Goal: Information Seeking & Learning: Learn about a topic

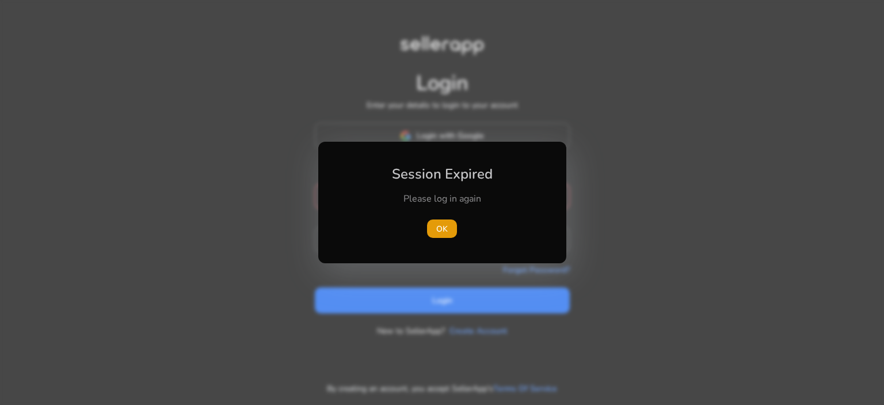
click at [450, 142] on div "Session Expired Please log in again [GEOGRAPHIC_DATA]" at bounding box center [442, 202] width 248 height 121
click at [442, 230] on span "OK" at bounding box center [442, 229] width 12 height 12
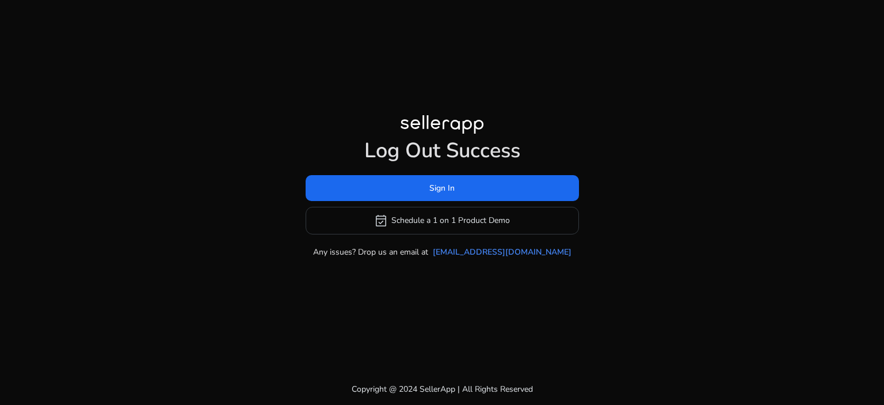
click at [435, 138] on h1 "Log Out Success" at bounding box center [443, 150] width 274 height 25
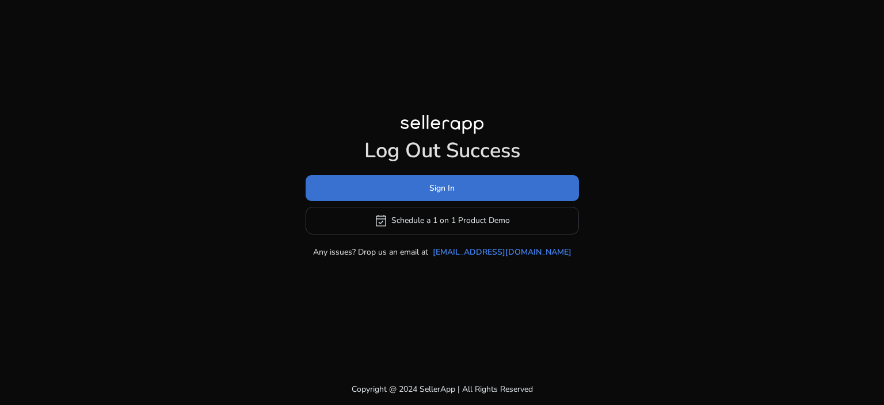
click at [440, 182] on span "Sign In" at bounding box center [442, 188] width 25 height 12
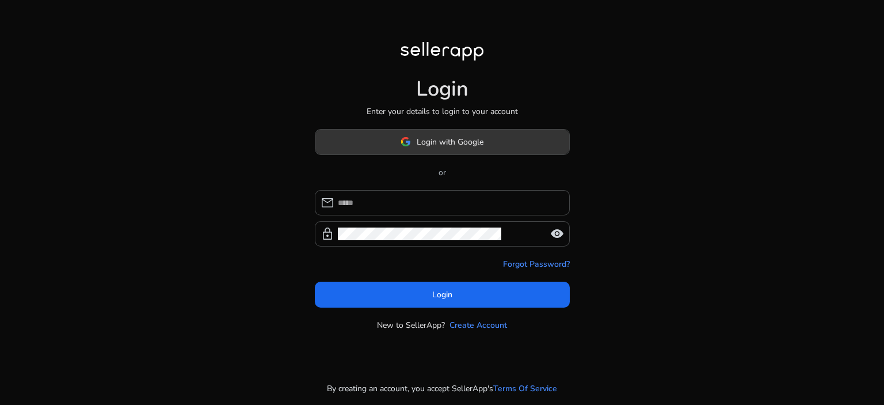
click at [442, 139] on span "Login with Google" at bounding box center [450, 142] width 67 height 12
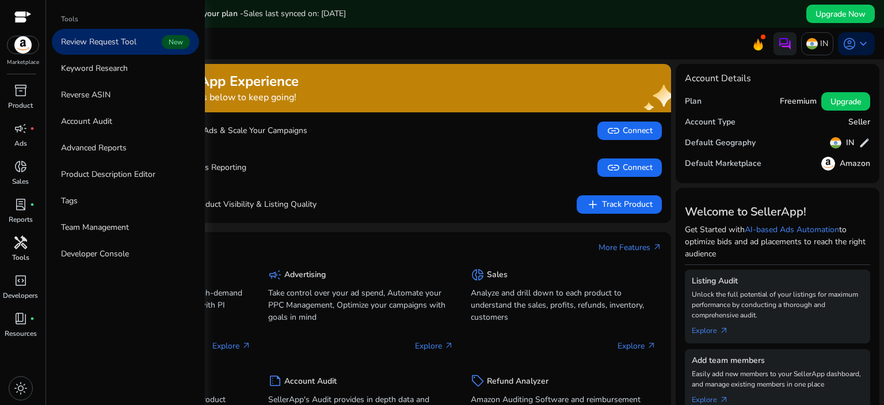
click at [19, 246] on span "handyman" at bounding box center [21, 243] width 14 height 14
click at [125, 66] on p "Keyword Research" at bounding box center [94, 68] width 67 height 12
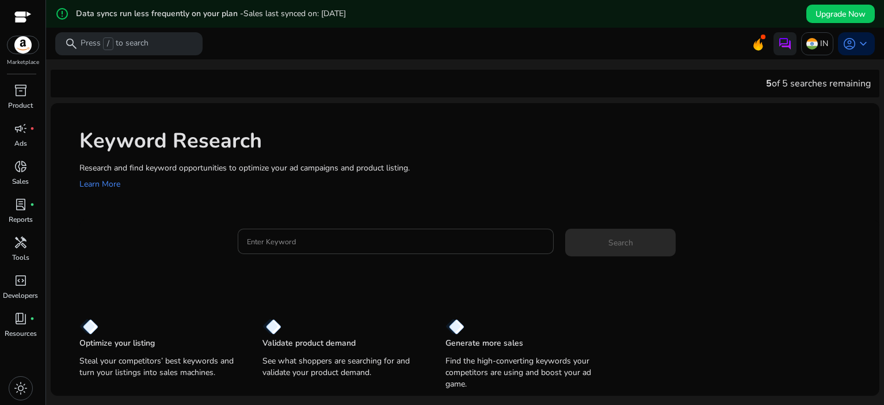
click at [326, 243] on input "Enter Keyword" at bounding box center [396, 241] width 298 height 13
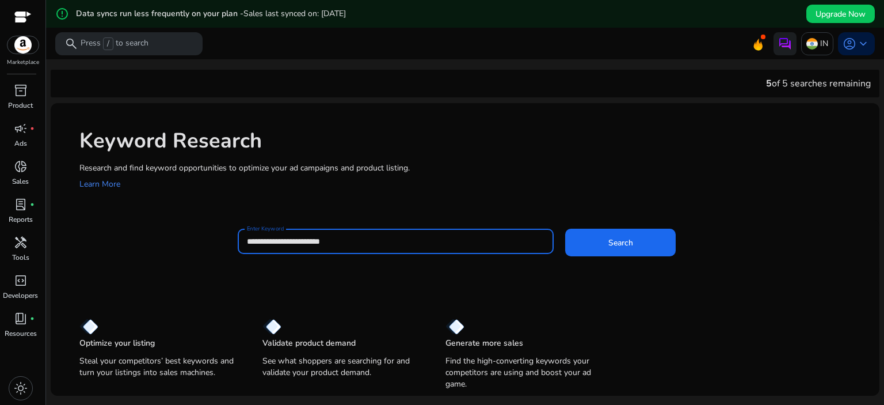
type input "**********"
click at [565, 229] on button "Search" at bounding box center [620, 243] width 111 height 28
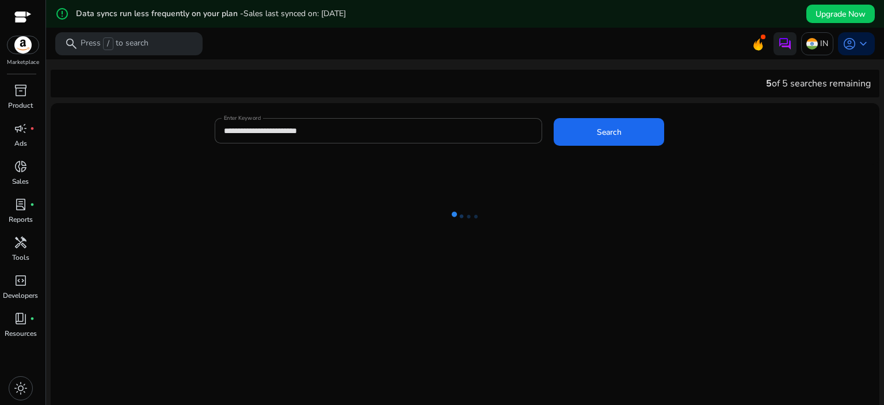
click at [295, 207] on ng-lottie at bounding box center [465, 216] width 829 height 75
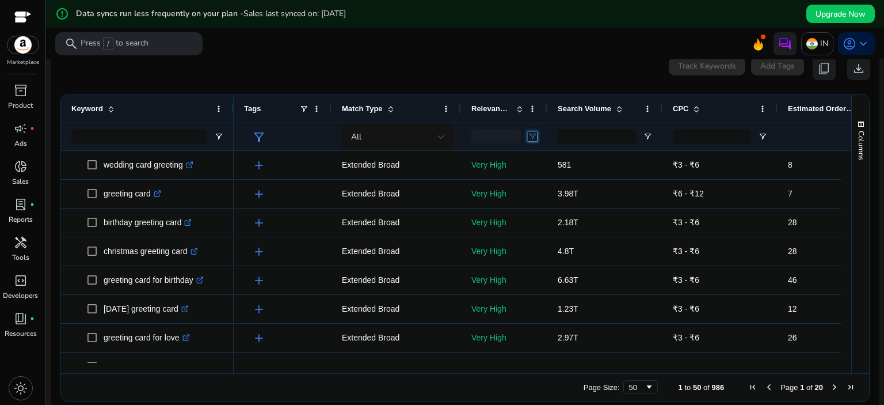
click at [530, 136] on span "Open Filter Menu" at bounding box center [532, 136] width 9 height 9
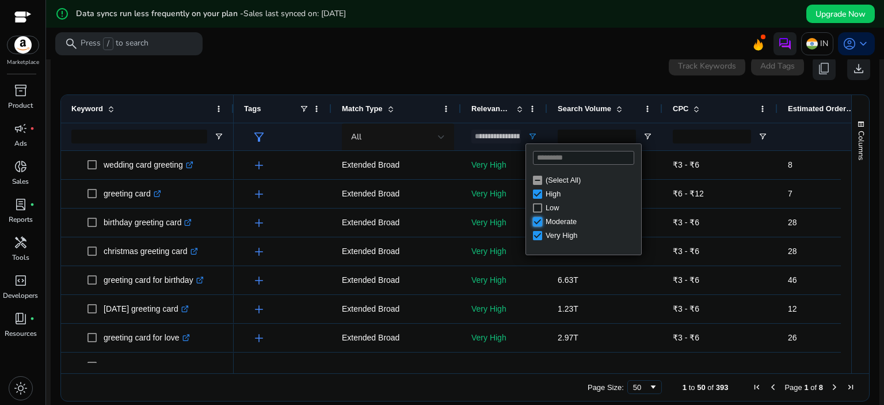
type input "**********"
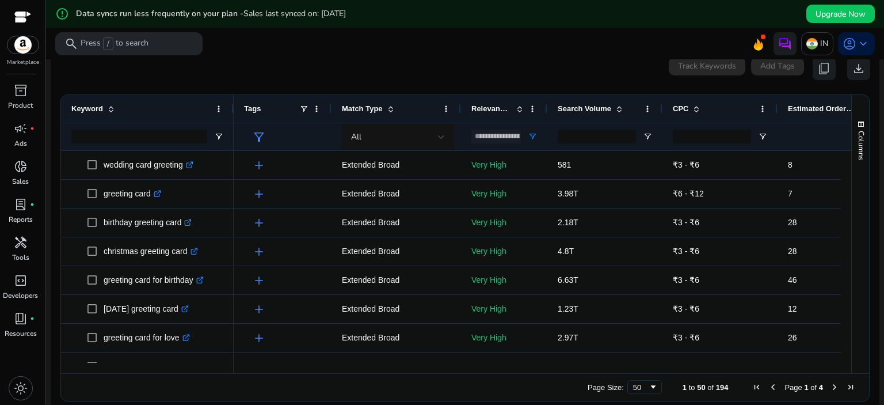
click at [427, 79] on mat-card "0 keyword(s) selected Track Keywords Add Tags content_copy download 1 to 50 of …" at bounding box center [465, 232] width 829 height 369
click at [341, 107] on div "Match Type" at bounding box center [397, 109] width 130 height 28
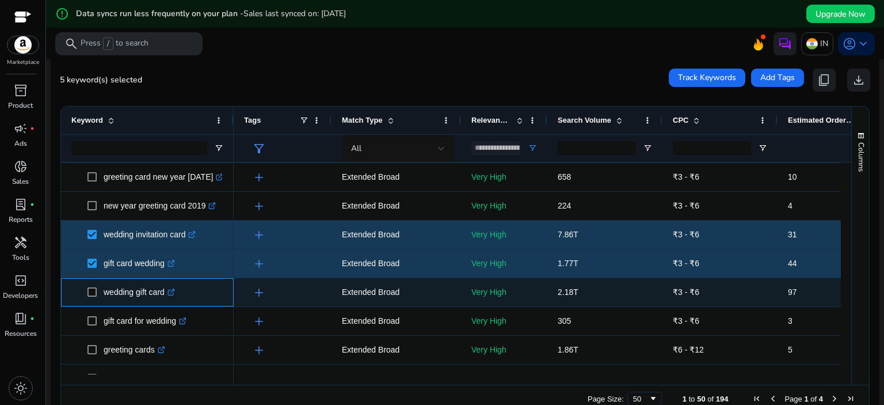
click at [92, 297] on span at bounding box center [96, 292] width 16 height 24
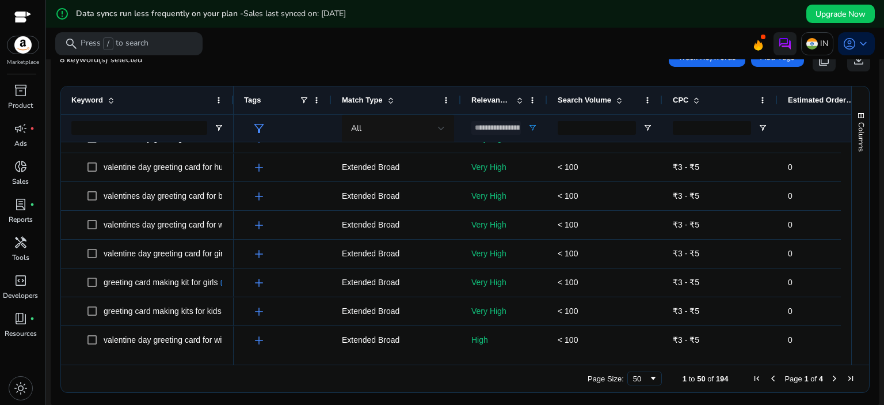
click at [830, 377] on span "Next Page" at bounding box center [834, 378] width 9 height 9
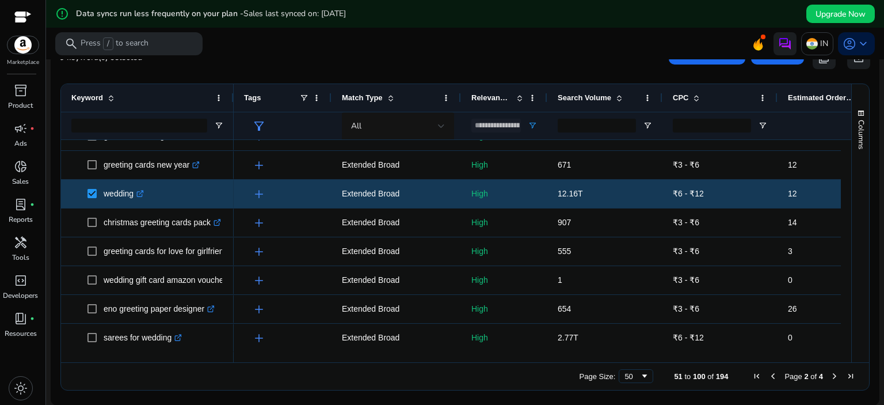
click at [830, 375] on span "Next Page" at bounding box center [834, 375] width 9 height 9
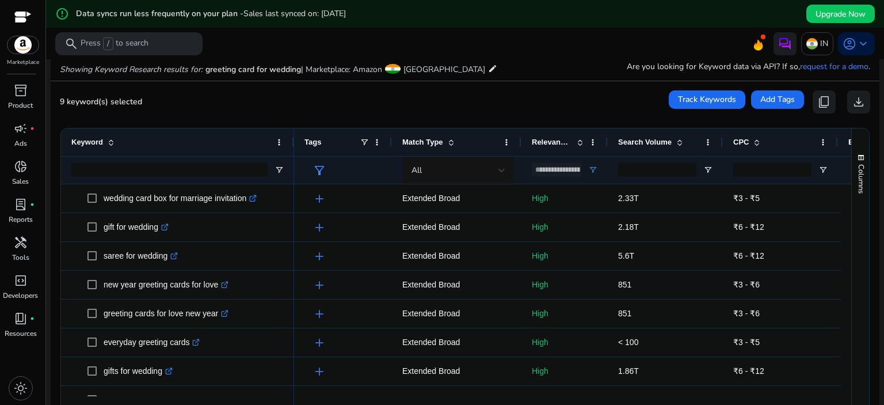
drag, startPoint x: 232, startPoint y: 145, endPoint x: 293, endPoint y: 145, distance: 60.5
click at [293, 145] on div at bounding box center [293, 142] width 5 height 28
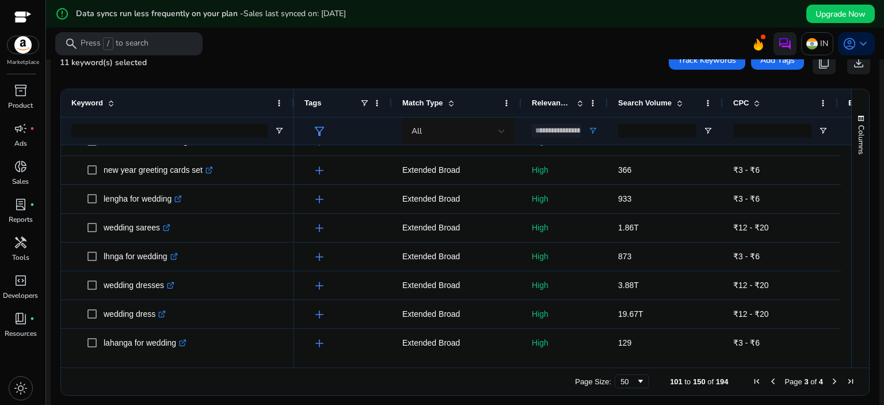
click at [824, 379] on span "Page 3 of 4" at bounding box center [804, 381] width 110 height 9
click at [830, 377] on span "Next Page" at bounding box center [834, 381] width 9 height 9
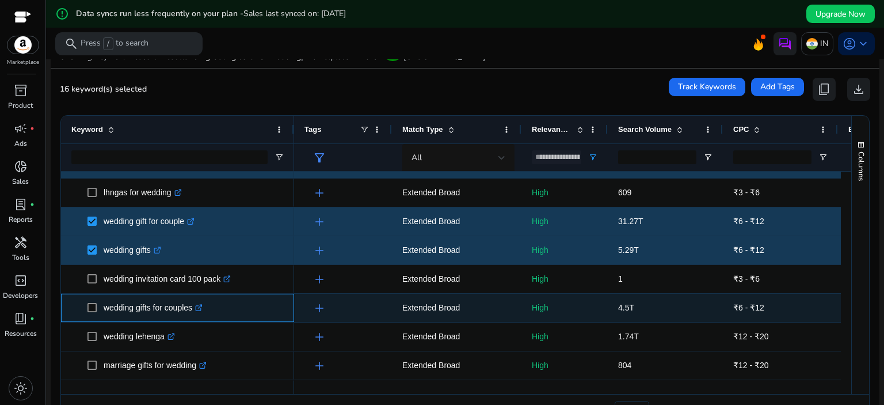
click at [90, 313] on span at bounding box center [96, 308] width 16 height 24
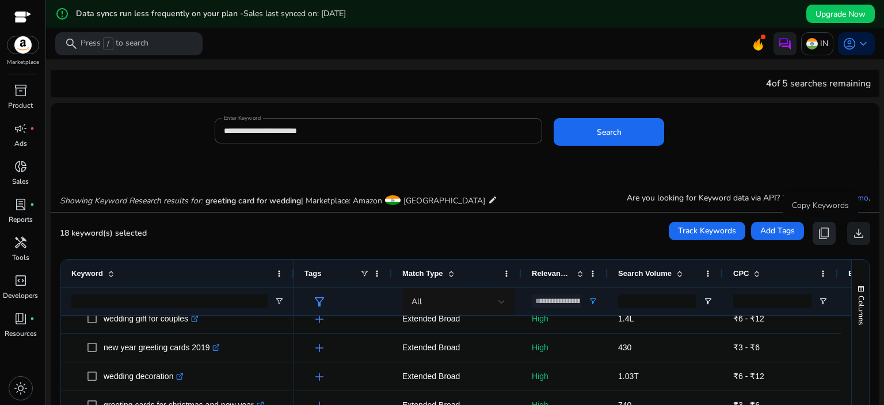
click at [818, 231] on span "content_copy" at bounding box center [825, 233] width 14 height 14
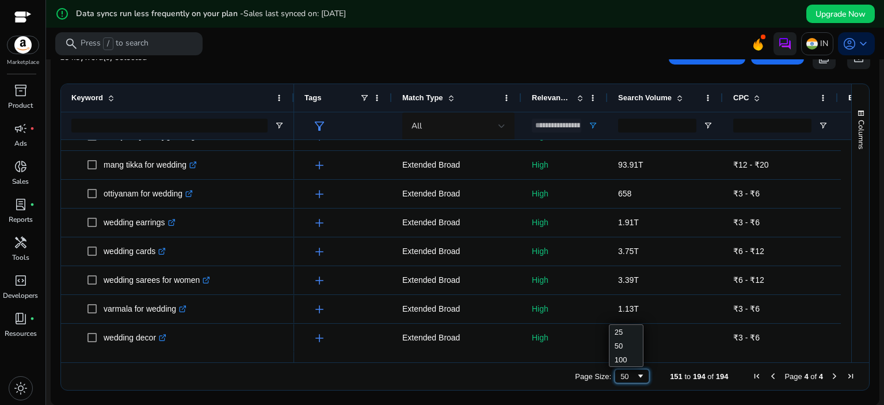
click at [636, 375] on span "Page Size" at bounding box center [640, 375] width 9 height 9
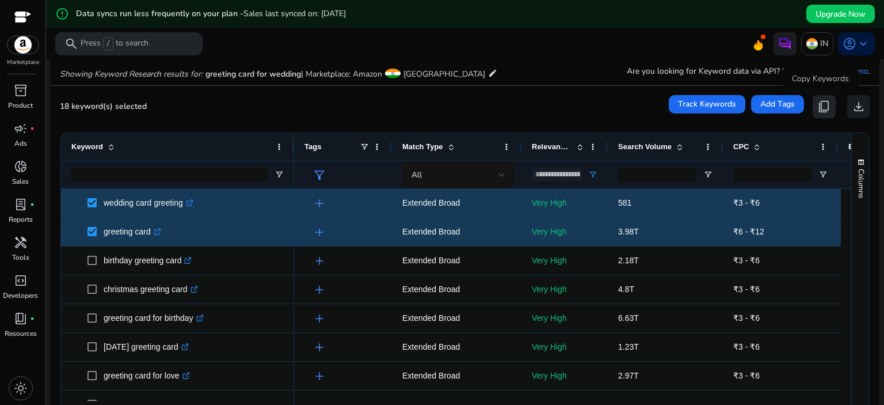
click at [821, 107] on span "content_copy" at bounding box center [825, 107] width 14 height 14
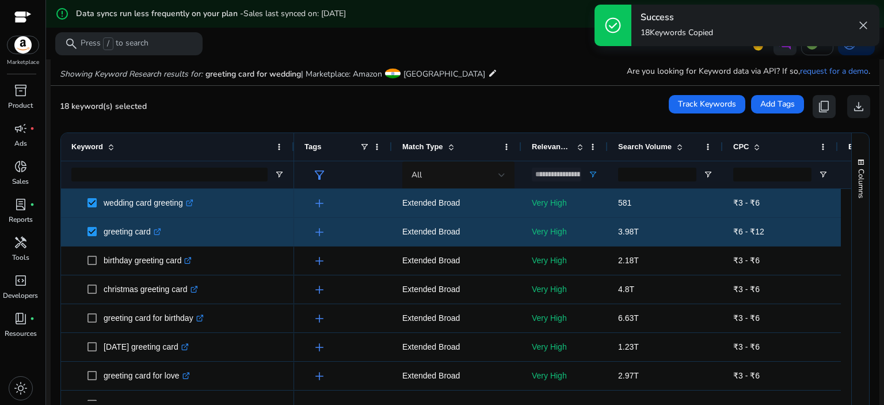
click at [821, 107] on span "content_copy" at bounding box center [825, 107] width 14 height 14
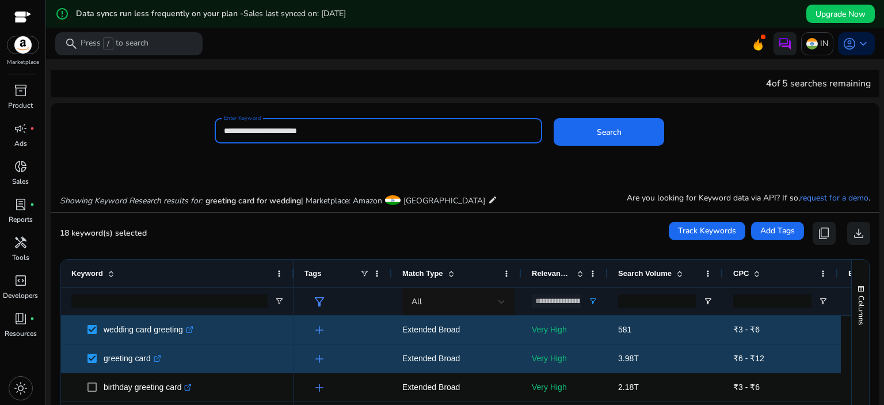
click at [310, 127] on input "**********" at bounding box center [379, 130] width 310 height 13
type input "**********"
click at [554, 118] on button "Search" at bounding box center [609, 132] width 111 height 28
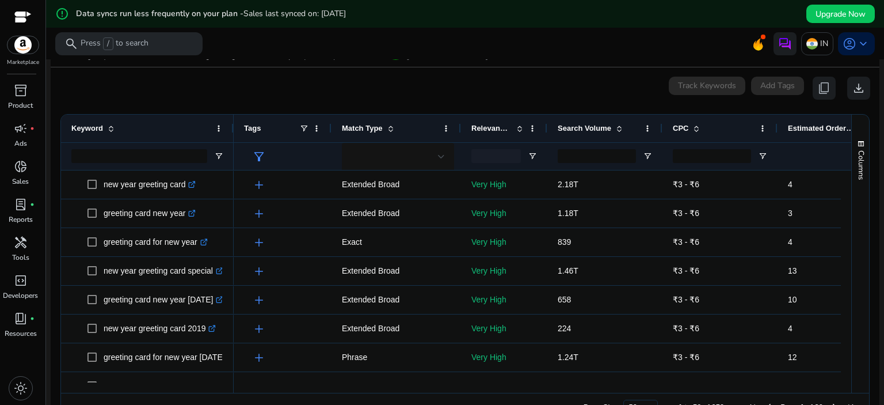
scroll to position [165, 0]
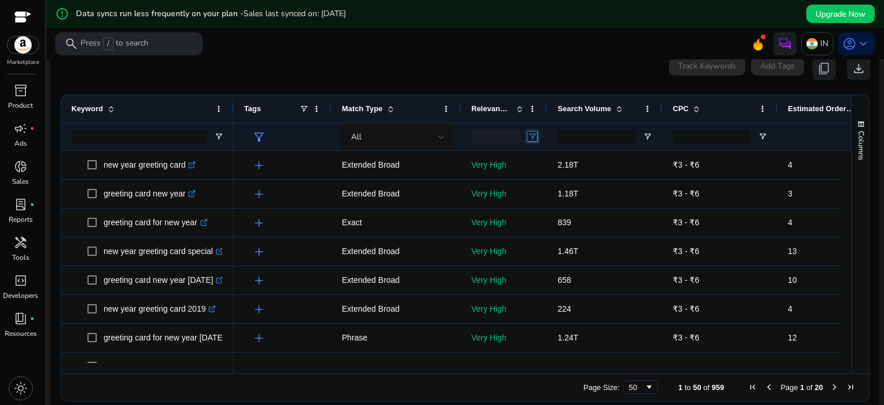
click at [536, 136] on span "Open Filter Menu" at bounding box center [532, 136] width 9 height 9
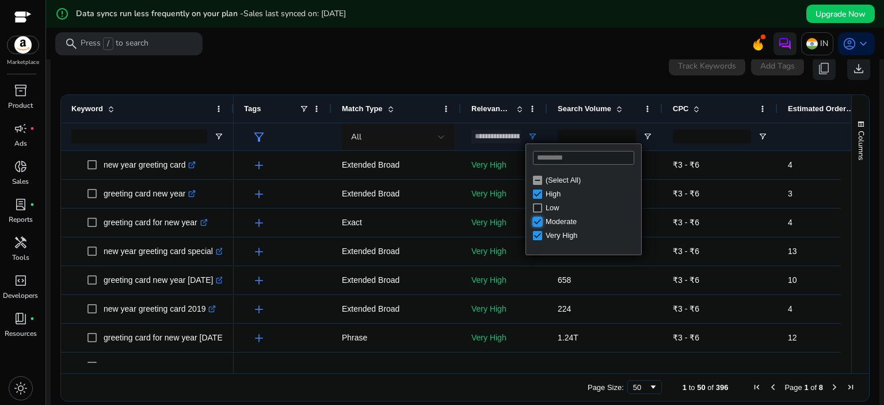
type input "**********"
click at [319, 52] on mat-toolbar "search Press / to search IN account_circle keyboard_arrow_down" at bounding box center [465, 44] width 838 height 32
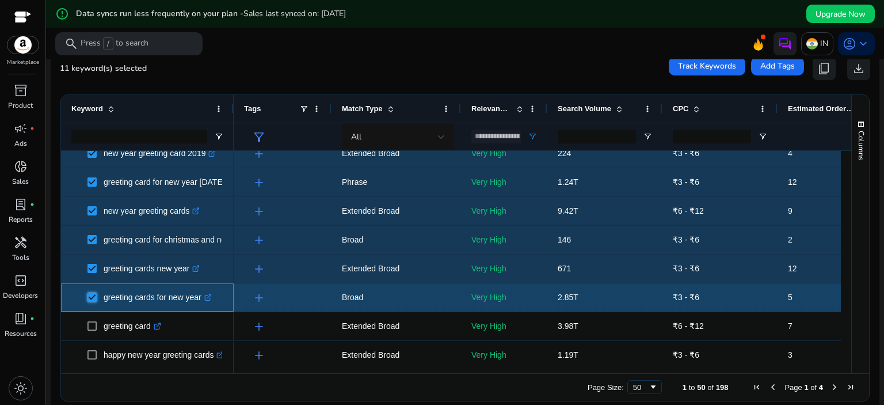
scroll to position [176, 0]
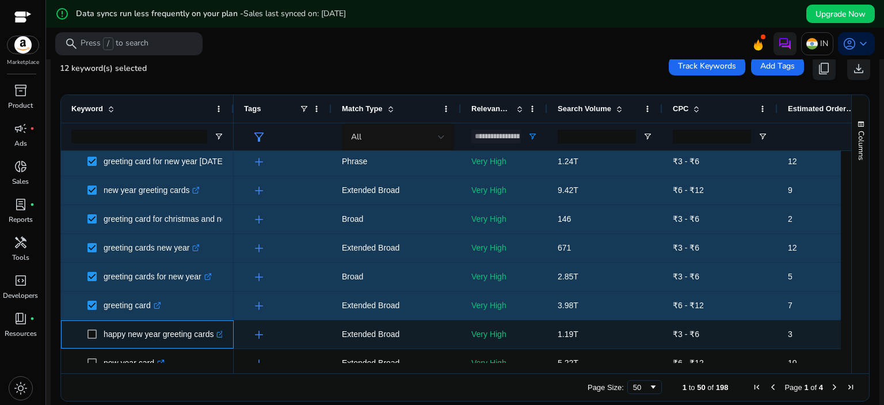
click at [89, 328] on span at bounding box center [96, 334] width 16 height 24
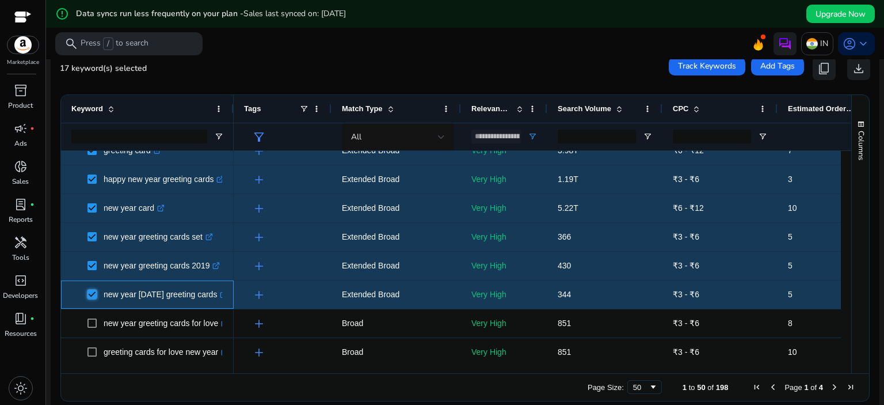
scroll to position [0, 0]
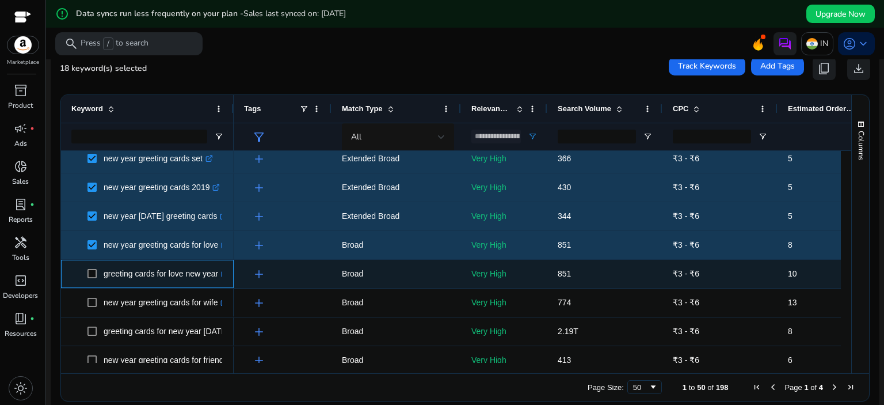
click at [89, 279] on span at bounding box center [96, 274] width 16 height 24
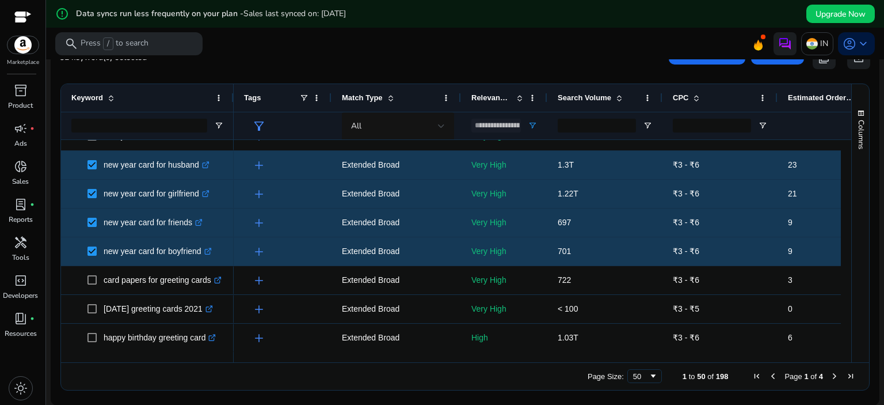
click at [832, 377] on span "Next Page" at bounding box center [834, 375] width 9 height 9
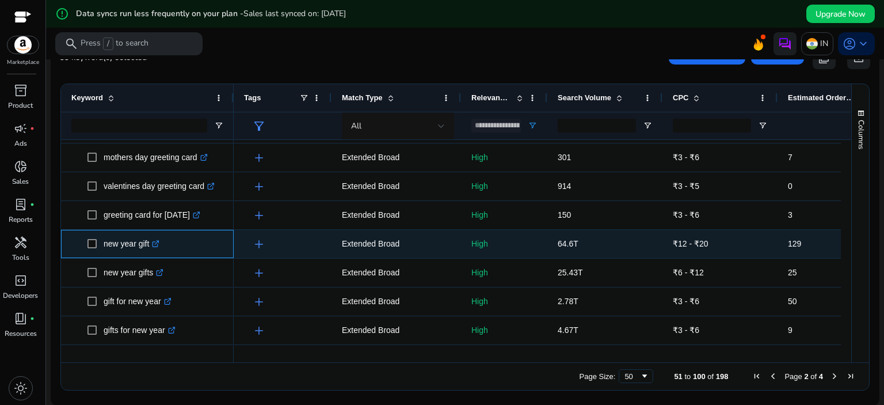
click at [90, 248] on span at bounding box center [96, 244] width 16 height 24
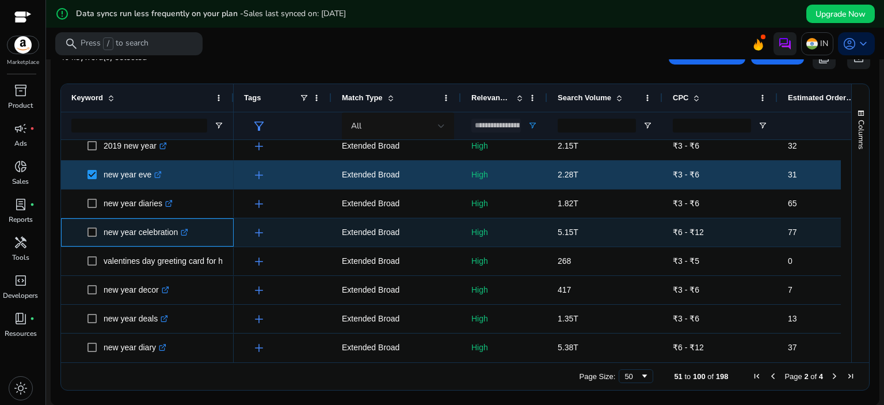
click at [93, 236] on span at bounding box center [96, 233] width 16 height 24
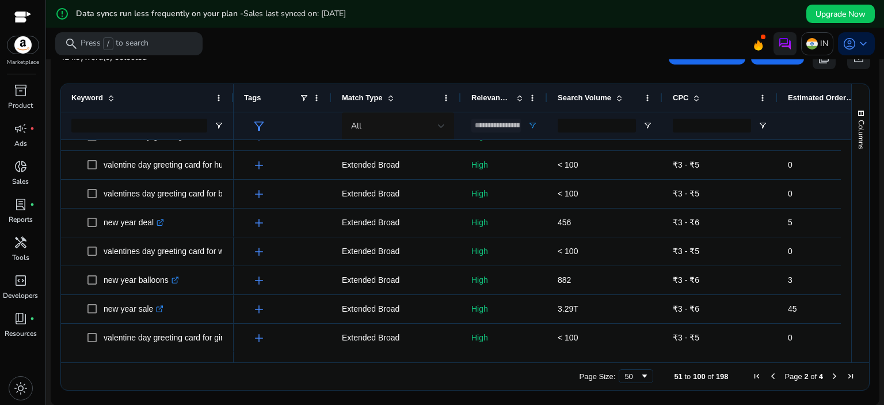
click at [831, 375] on span "Next Page" at bounding box center [834, 375] width 9 height 9
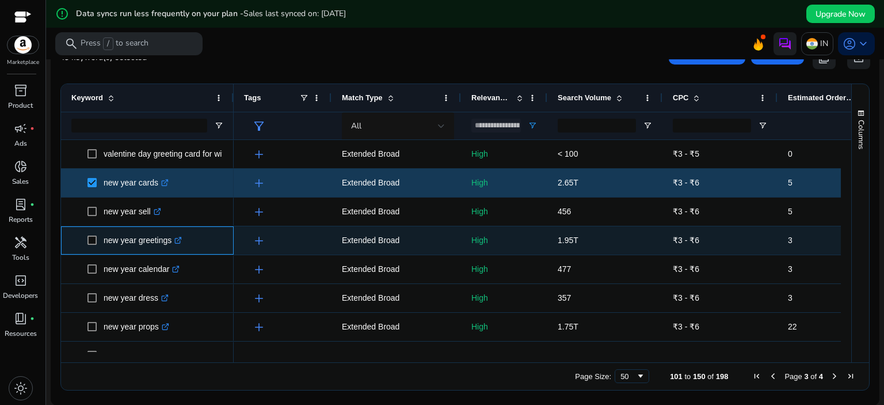
click at [90, 245] on span at bounding box center [96, 241] width 16 height 24
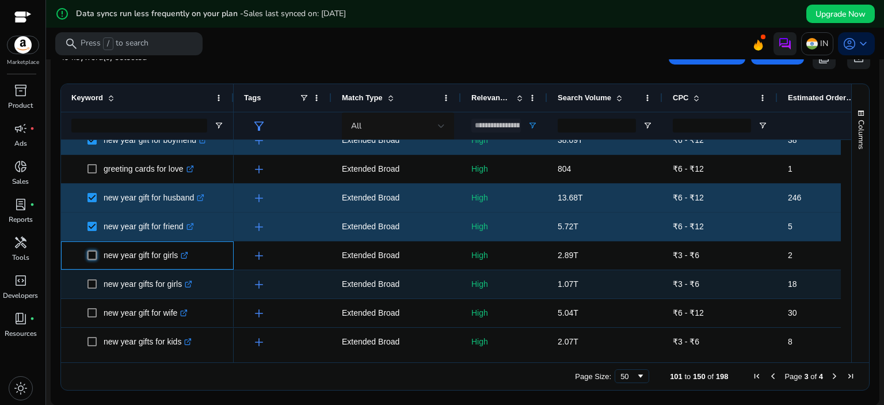
click at [90, 285] on div "new year cake .st0{fill:#2c8af8} valentines day greeting card music .st0{fill:#…" at bounding box center [147, 155] width 173 height 1440
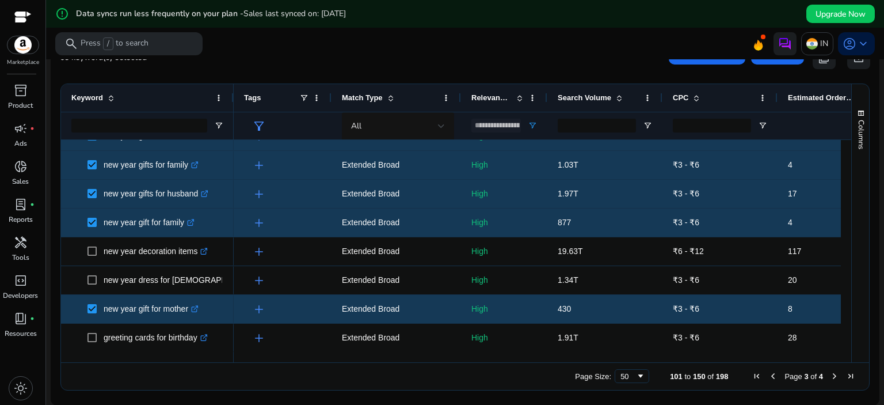
click at [830, 374] on span "Next Page" at bounding box center [834, 375] width 9 height 9
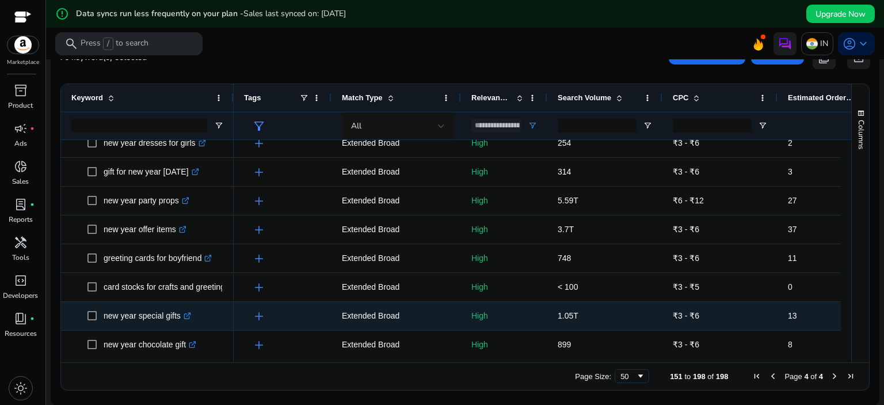
scroll to position [443, 0]
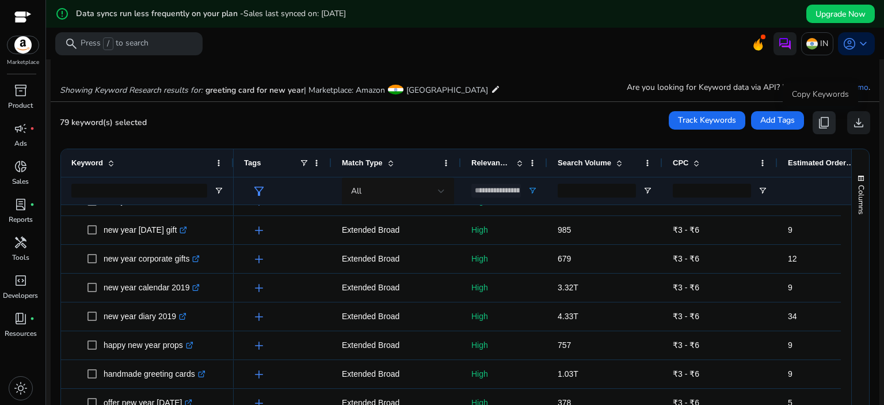
click at [825, 124] on span "content_copy" at bounding box center [825, 123] width 14 height 14
click at [818, 119] on span "content_copy" at bounding box center [825, 123] width 14 height 14
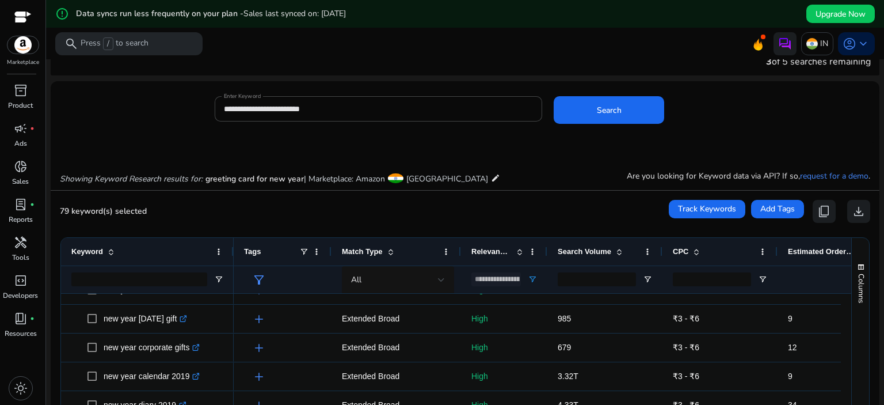
scroll to position [16, 0]
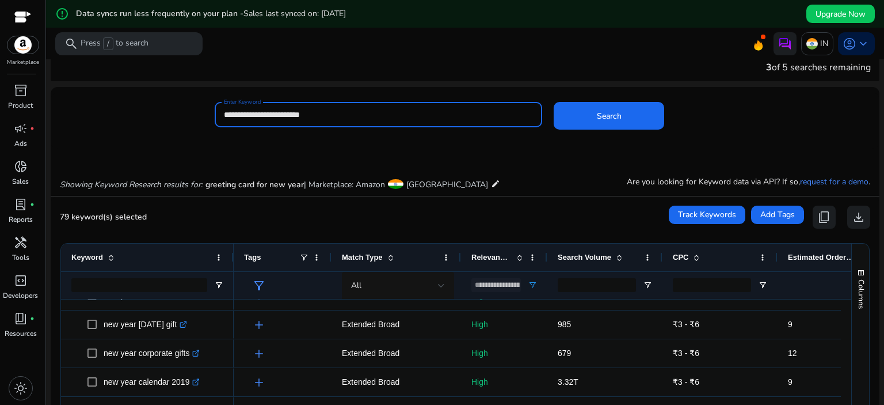
drag, startPoint x: 324, startPoint y: 115, endPoint x: 283, endPoint y: 113, distance: 40.9
click at [283, 113] on input "**********" at bounding box center [379, 114] width 310 height 13
type input "**********"
click at [554, 102] on button "Search" at bounding box center [609, 116] width 111 height 28
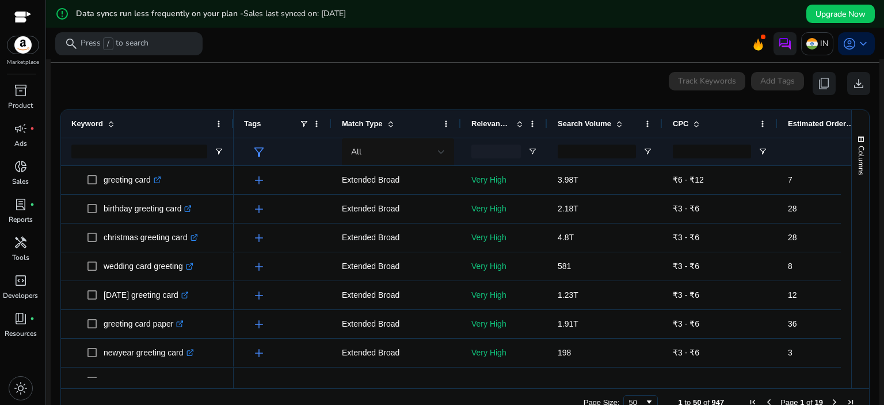
scroll to position [165, 0]
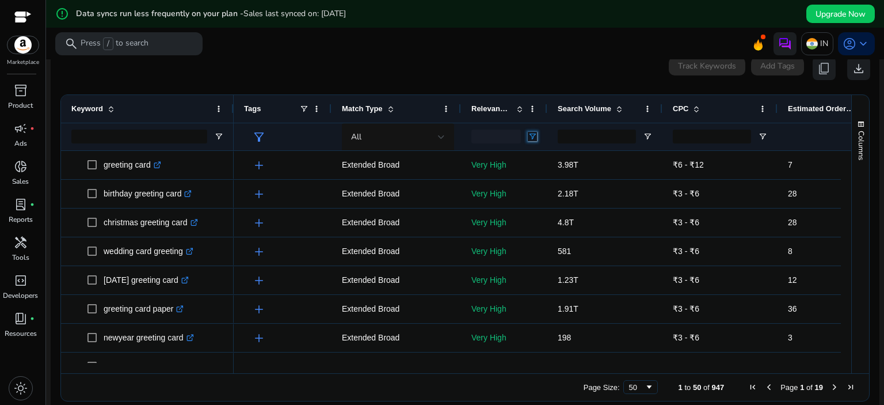
click at [533, 133] on span "Open Filter Menu" at bounding box center [532, 136] width 9 height 9
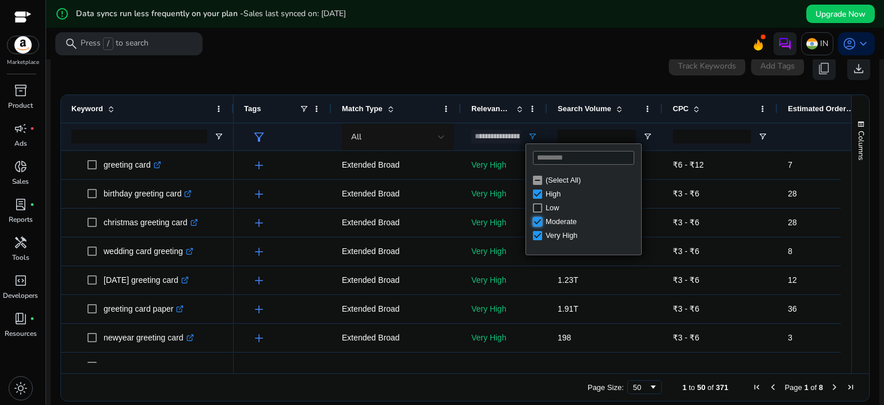
type input "**********"
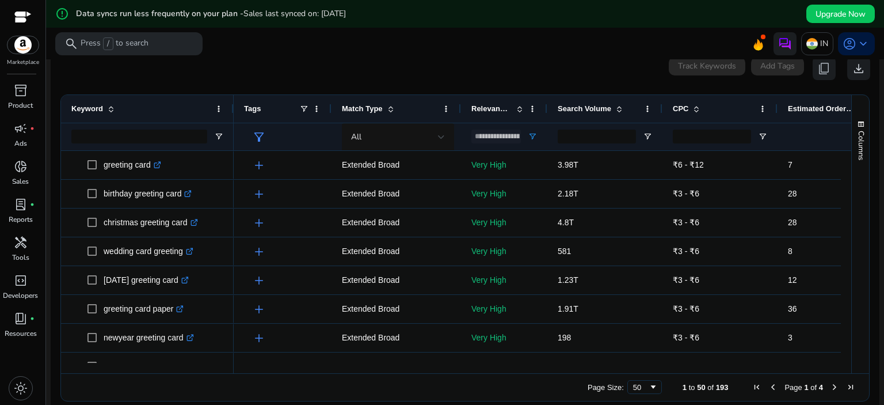
click at [348, 79] on mat-card "0 keyword(s) selected Track Keywords Add Tags content_copy download 1 to 50 of …" at bounding box center [465, 232] width 829 height 369
click at [620, 108] on span at bounding box center [619, 108] width 9 height 9
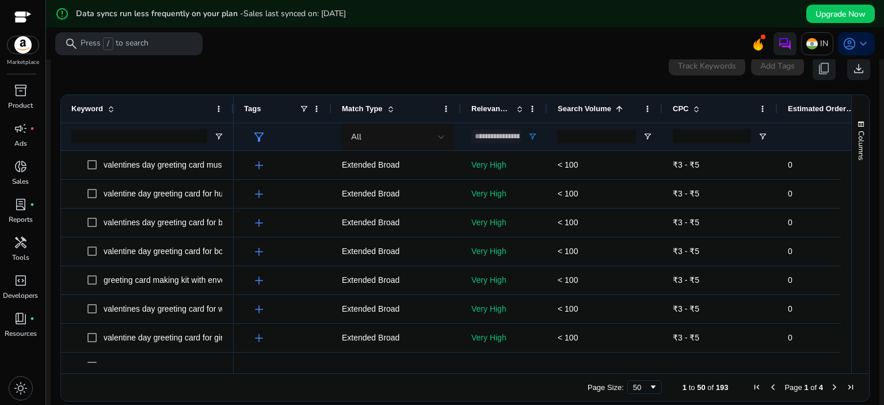
click at [622, 107] on span at bounding box center [619, 108] width 9 height 9
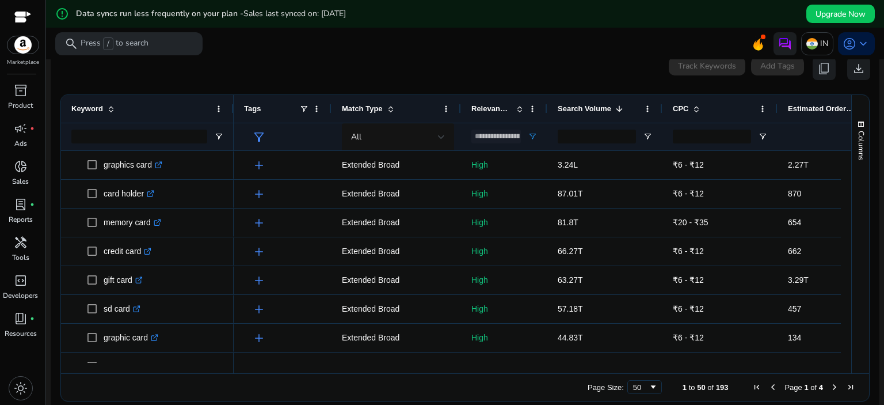
click at [617, 104] on span at bounding box center [619, 108] width 9 height 9
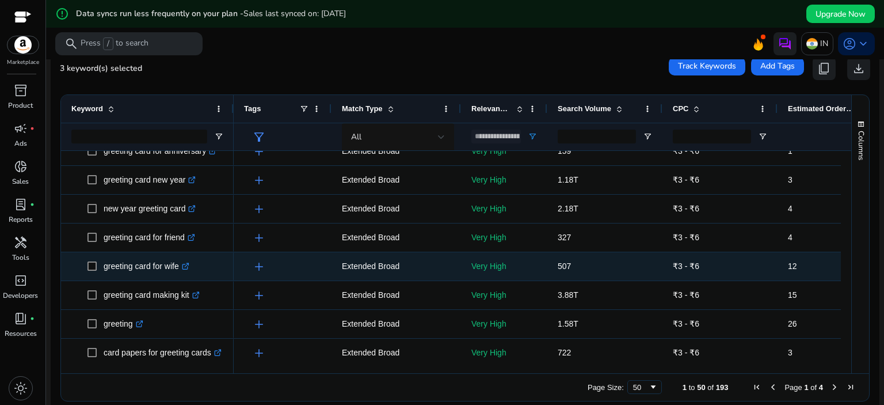
scroll to position [372, 0]
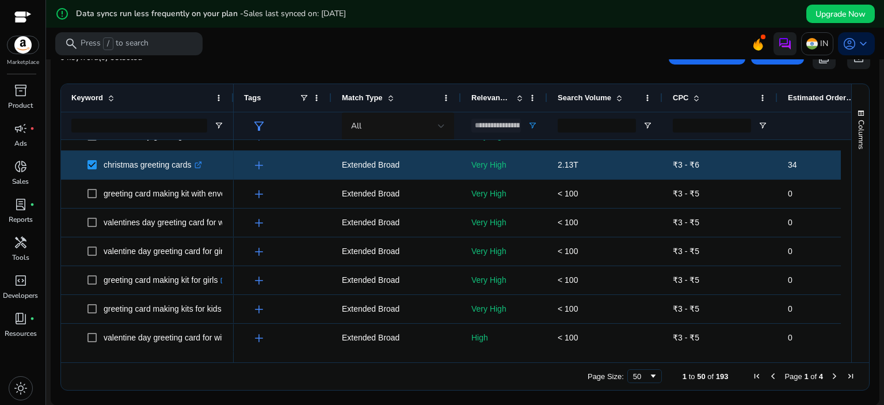
click at [833, 381] on div "Page Size: 50 1 to 50 of 193 Page 1 of 4" at bounding box center [465, 376] width 808 height 28
click at [833, 377] on span "Next Page" at bounding box center [834, 375] width 9 height 9
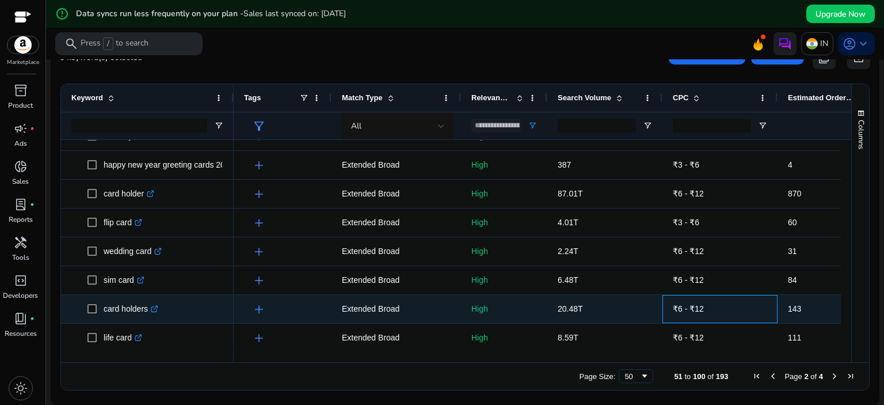
click at [765, 310] on span "₹6 - ₹12" at bounding box center [720, 309] width 94 height 24
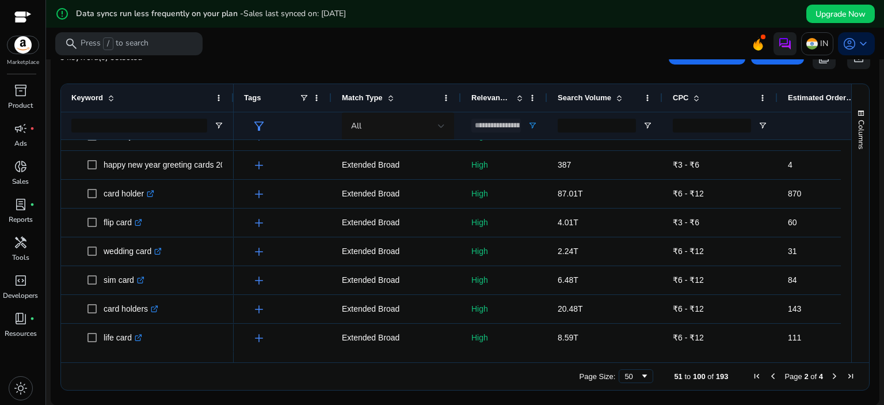
click at [830, 377] on span "Next Page" at bounding box center [834, 375] width 9 height 9
click at [830, 374] on span "Next Page" at bounding box center [834, 375] width 9 height 9
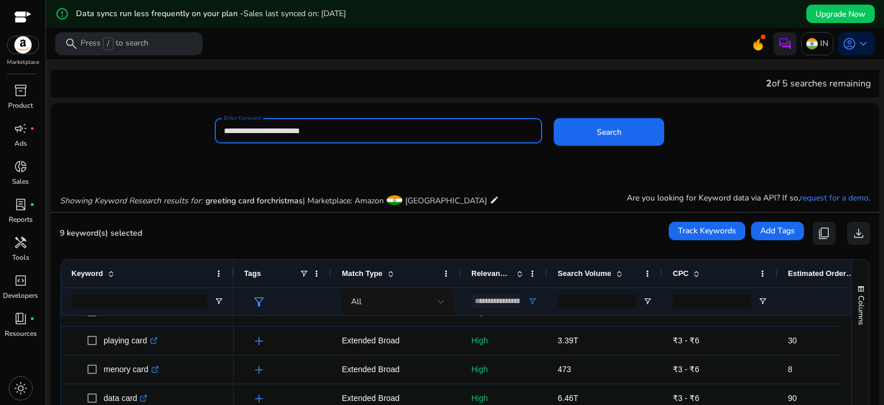
click at [282, 130] on input "**********" at bounding box center [379, 130] width 310 height 13
type input "**********"
click at [554, 118] on button "Search" at bounding box center [609, 132] width 111 height 28
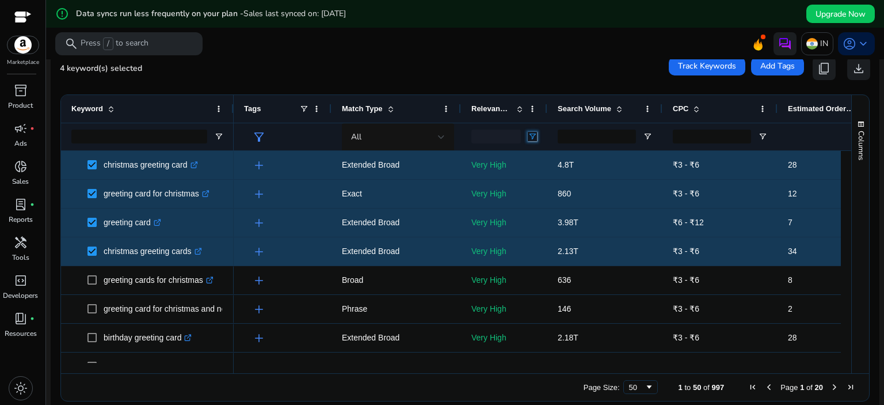
click at [530, 133] on span "Open Filter Menu" at bounding box center [532, 136] width 9 height 9
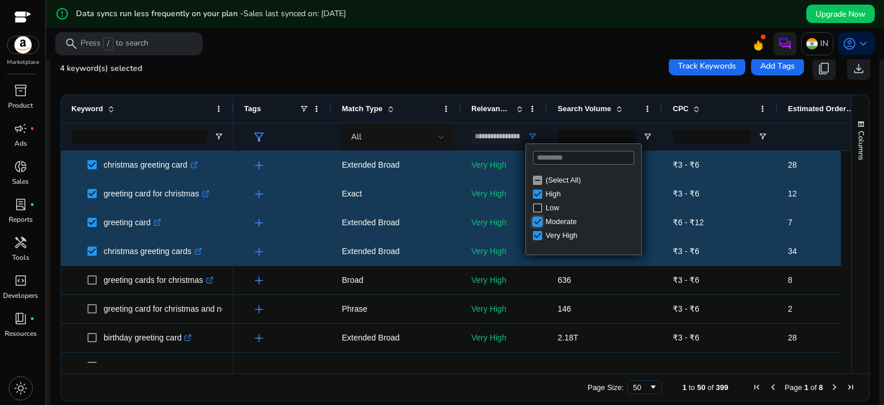
type input "**********"
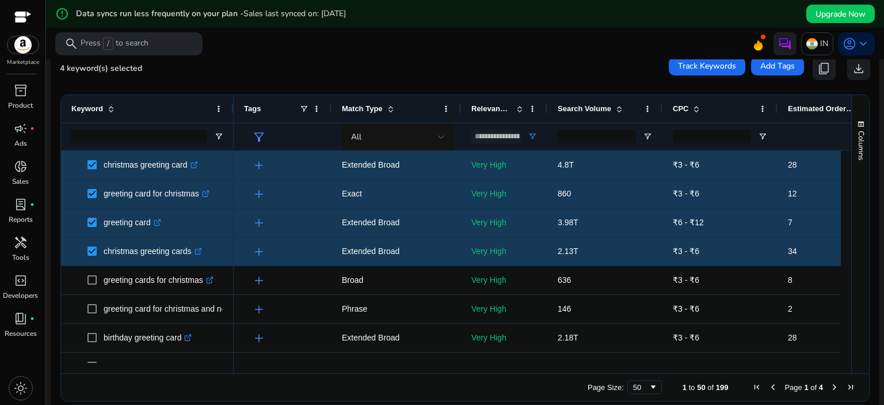
click at [401, 81] on mat-card "4 keyword(s) selected Track Keywords Add Tags content_copy download 1 to 50 of …" at bounding box center [465, 232] width 829 height 369
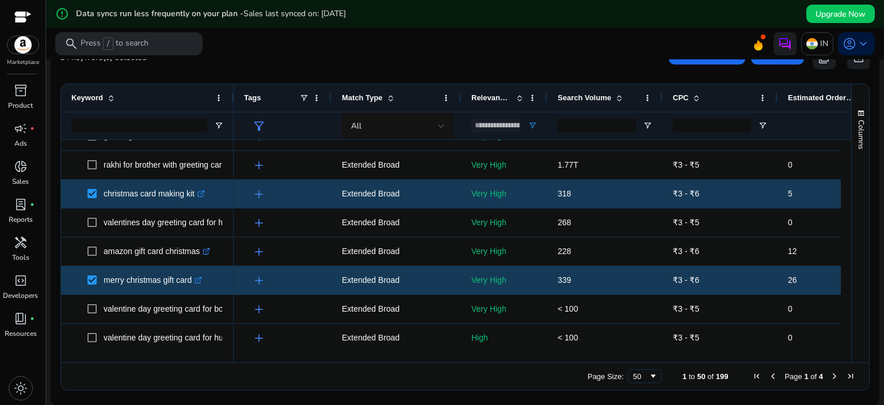
click at [832, 375] on span "Next Page" at bounding box center [834, 375] width 9 height 9
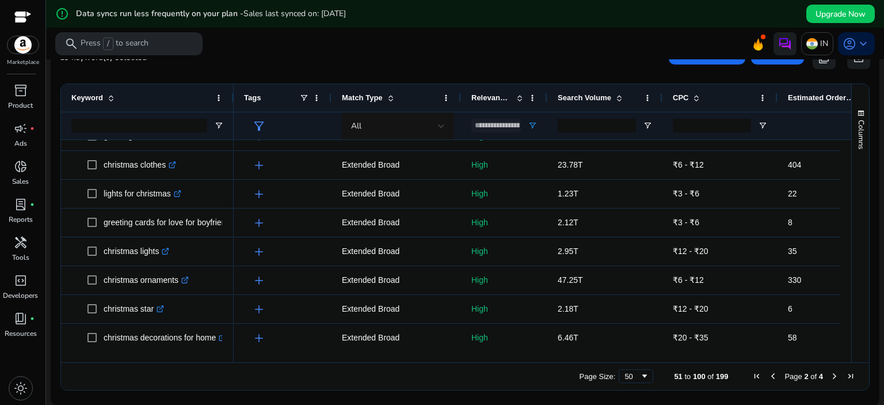
click at [830, 375] on span "Next Page" at bounding box center [834, 375] width 9 height 9
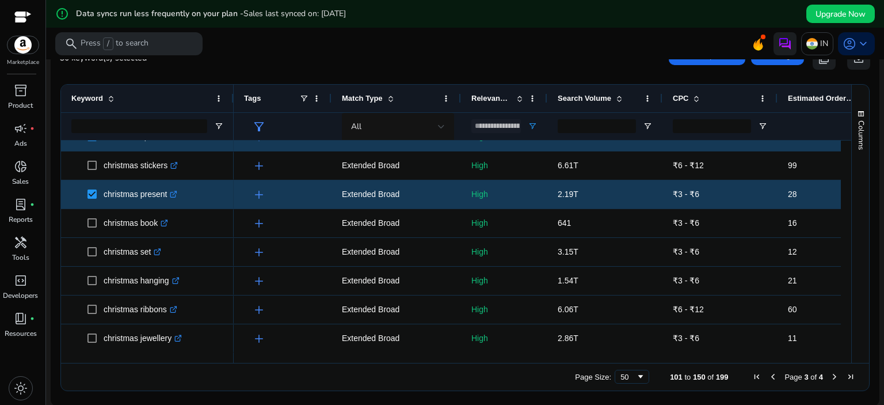
click at [833, 373] on span "Next Page" at bounding box center [834, 376] width 9 height 9
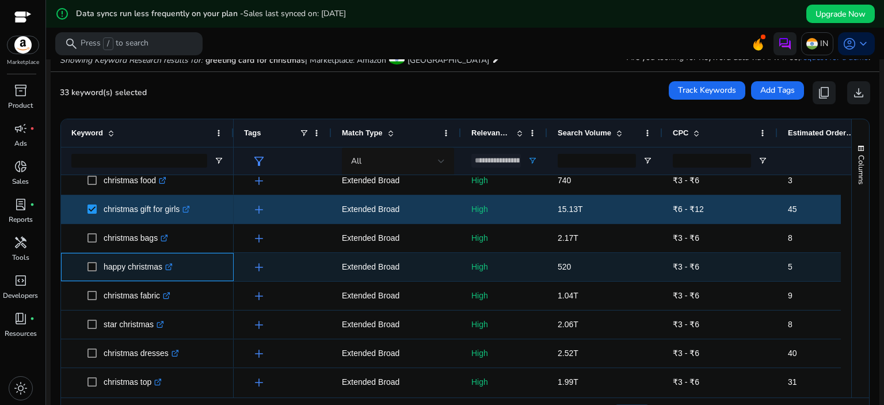
click at [91, 273] on span at bounding box center [96, 267] width 16 height 24
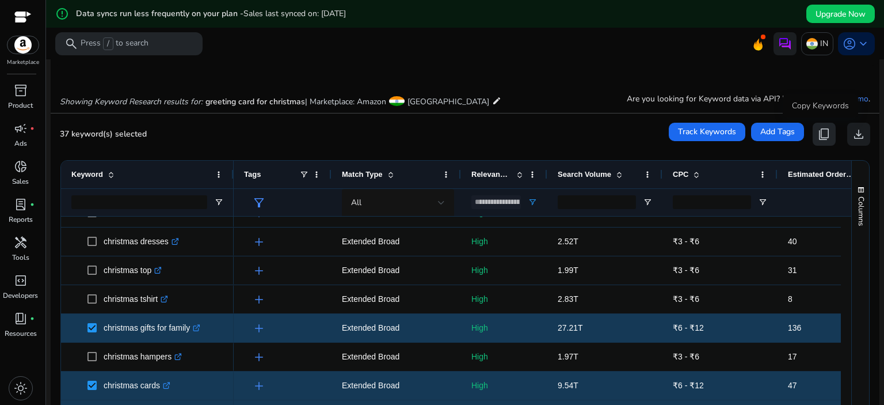
click at [818, 130] on span "content_copy" at bounding box center [825, 134] width 14 height 14
click at [821, 135] on span "content_copy" at bounding box center [825, 134] width 14 height 14
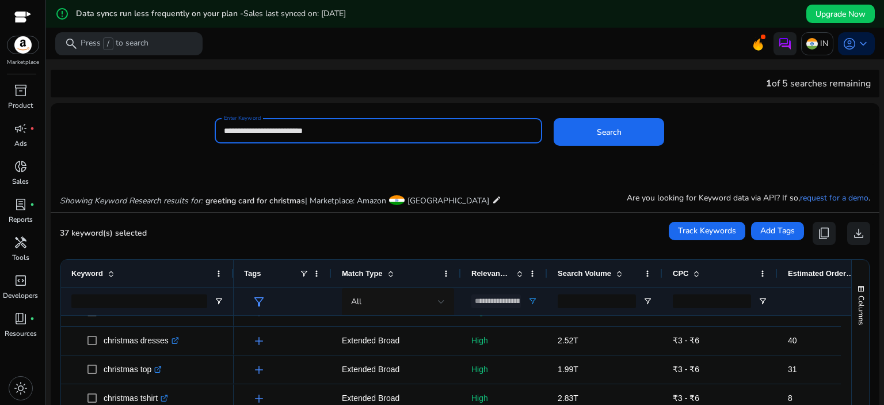
click at [309, 135] on input "**********" at bounding box center [379, 130] width 310 height 13
type input "**********"
click at [554, 118] on button "Search" at bounding box center [609, 132] width 111 height 28
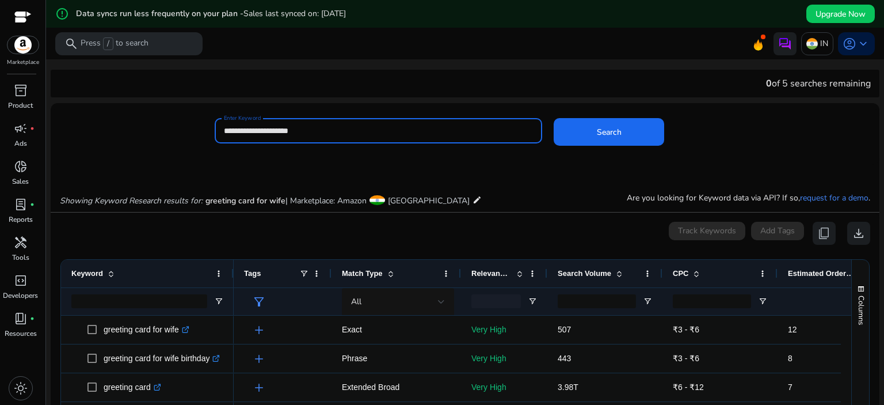
scroll to position [165, 0]
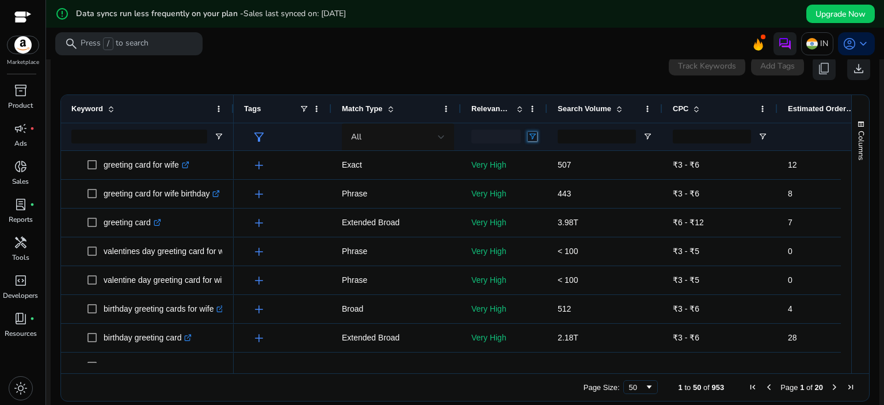
click at [533, 135] on span "Open Filter Menu" at bounding box center [532, 136] width 9 height 9
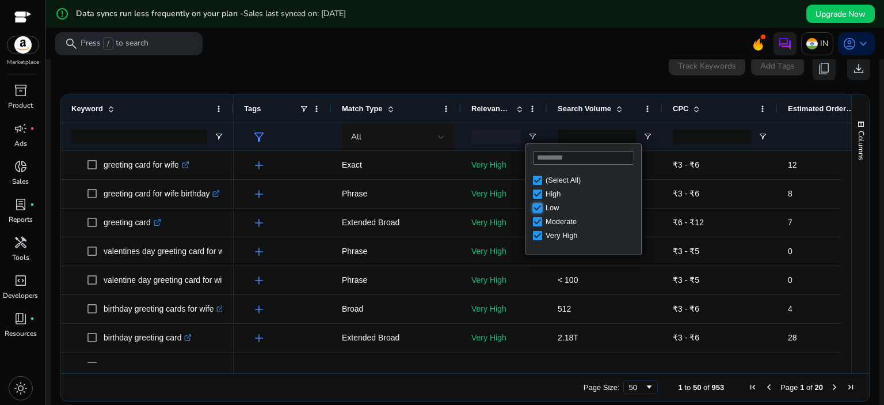
click at [538, 222] on div "(Select All) High Low Moderate Very High" at bounding box center [583, 207] width 115 height 69
type input "**********"
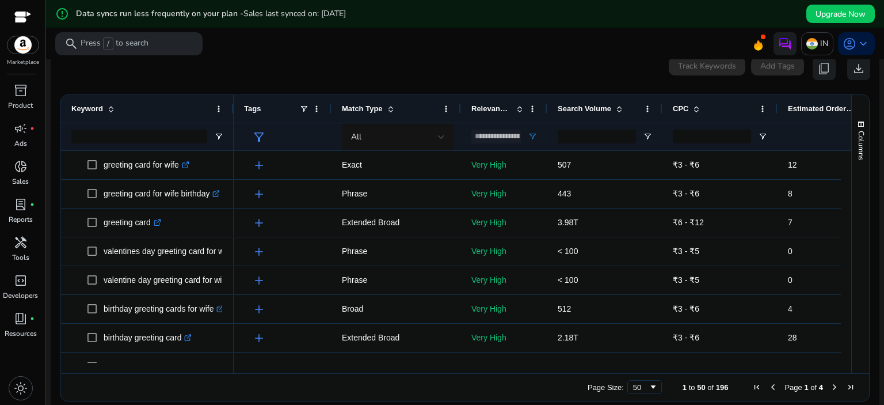
click at [299, 73] on div "0 keyword(s) selected Track Keywords Add Tags content_copy download" at bounding box center [465, 68] width 811 height 23
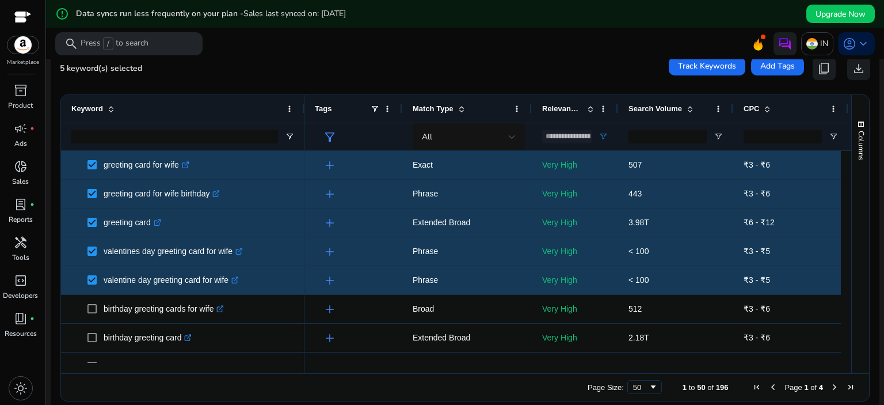
drag, startPoint x: 230, startPoint y: 113, endPoint x: 302, endPoint y: 115, distance: 71.4
click at [302, 115] on div at bounding box center [304, 109] width 5 height 28
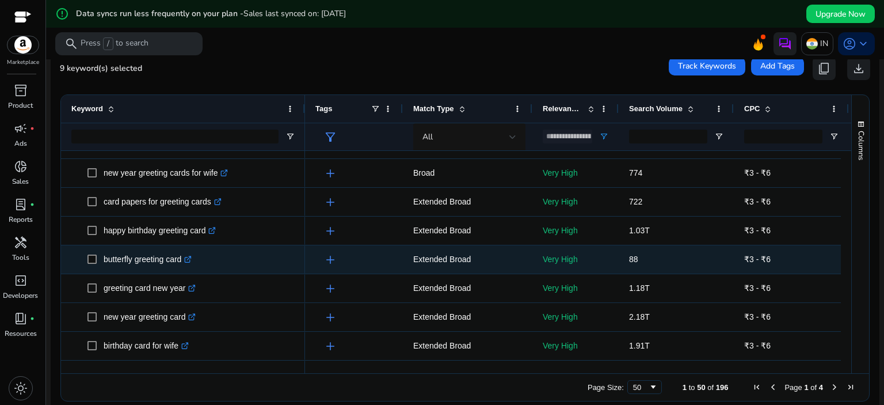
scroll to position [502, 0]
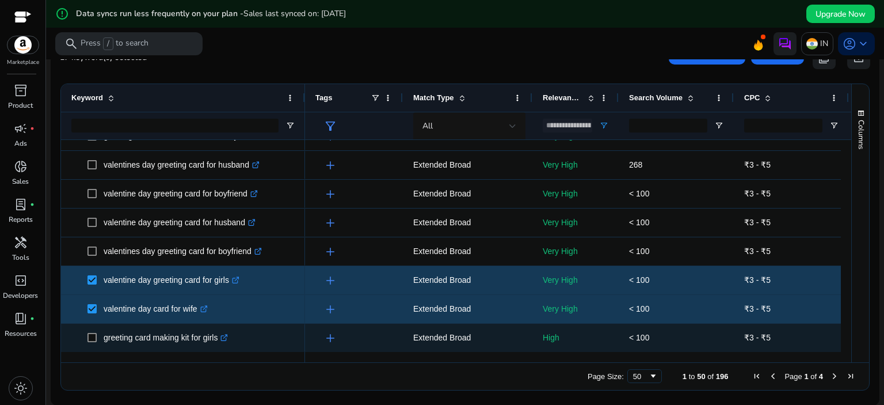
drag, startPoint x: 745, startPoint y: 348, endPoint x: 768, endPoint y: 369, distance: 31.8
click at [768, 369] on div "Drag here to set row groups Drag here to set column labels Keyword Tags 7" at bounding box center [465, 236] width 810 height 307
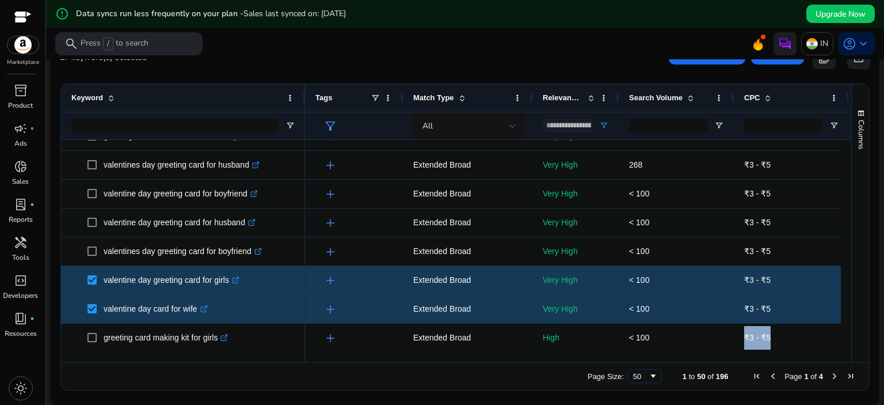
click at [782, 388] on div "Page Size: 50 1 to 50 of 196 Page 1 of 4" at bounding box center [465, 376] width 808 height 28
click at [834, 388] on div "Page Size: 50 1 to 50 of 196 Page 1 of 4" at bounding box center [465, 376] width 808 height 28
click at [872, 325] on ag-grid-angular "Press SPACE to select this row. Drag here to set row groups Drag here to set co…" at bounding box center [465, 237] width 828 height 318
click at [830, 375] on span "Next Page" at bounding box center [834, 375] width 9 height 9
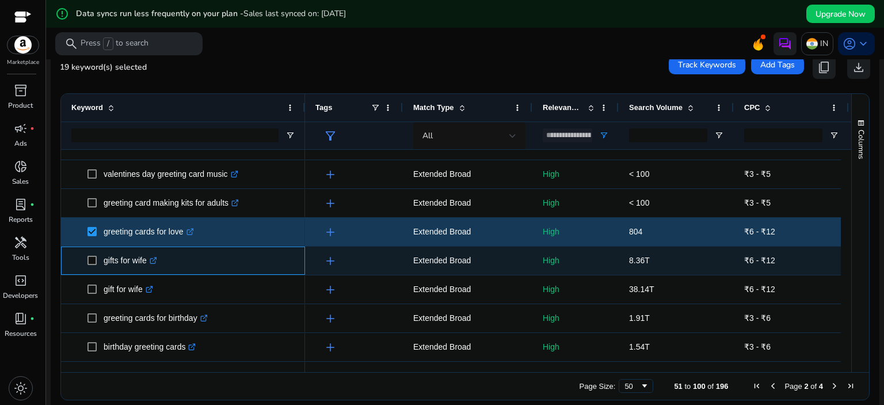
click at [91, 266] on span at bounding box center [96, 261] width 16 height 24
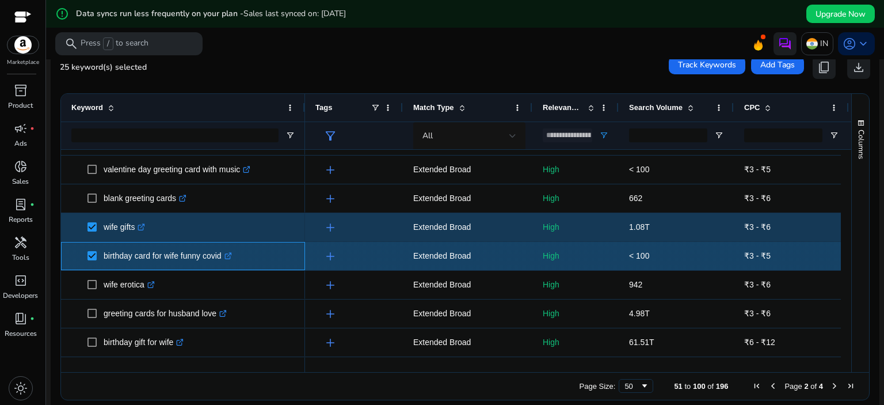
click at [90, 250] on span at bounding box center [96, 256] width 16 height 24
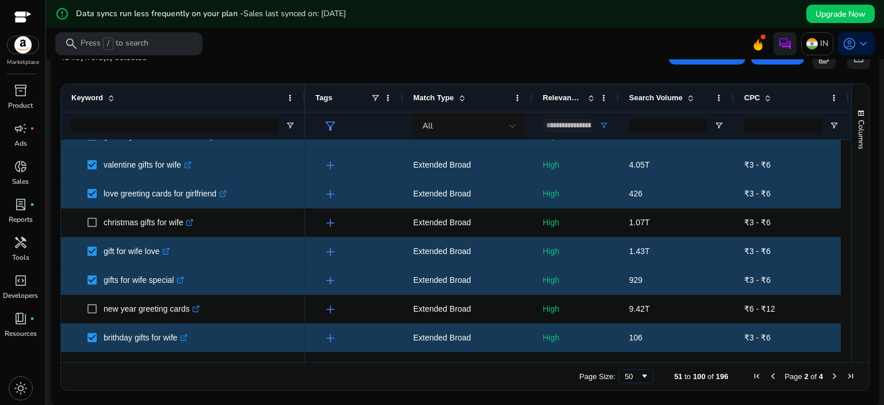
click at [831, 370] on div "Page Size: 50 51 to 100 of 196 Page 2 of 4" at bounding box center [465, 376] width 808 height 28
click at [831, 375] on span "Next Page" at bounding box center [834, 375] width 9 height 9
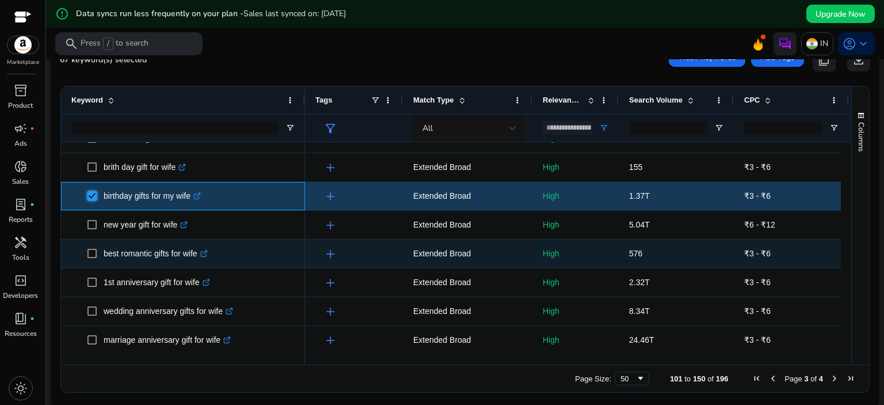
scroll to position [176, 0]
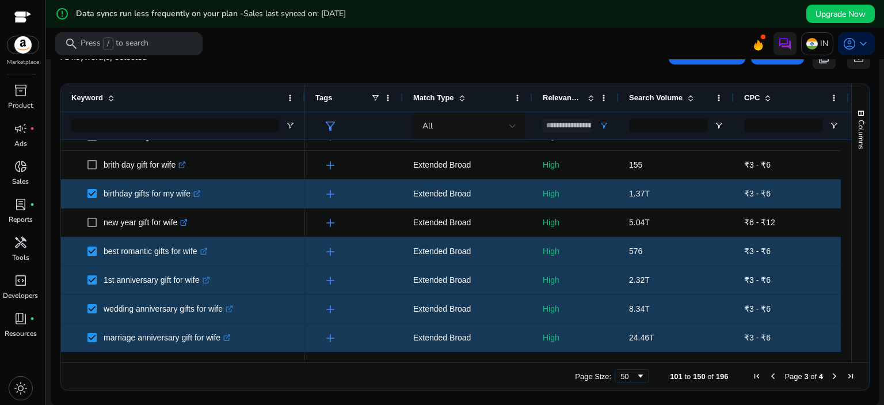
click at [830, 373] on span "Next Page" at bounding box center [834, 375] width 9 height 9
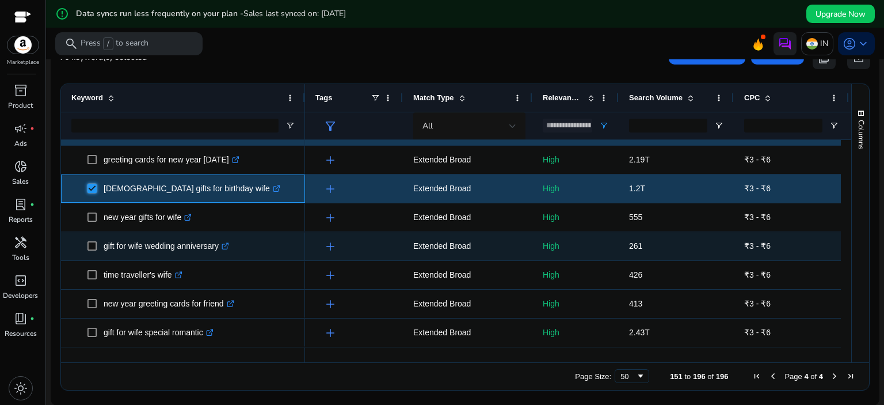
scroll to position [136, 0]
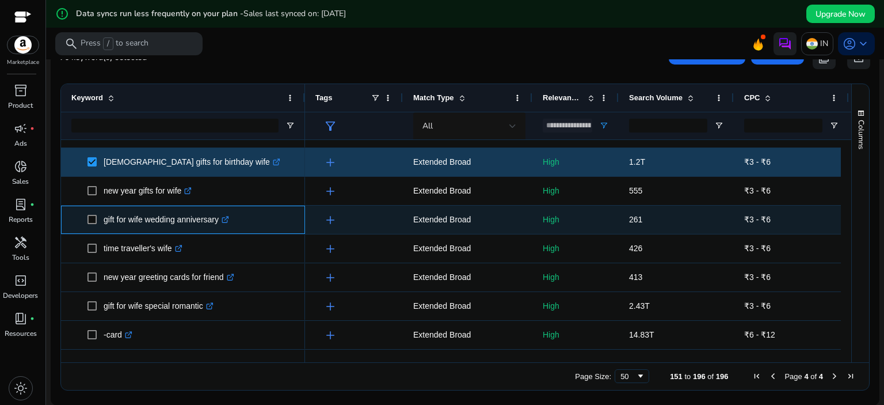
click at [92, 223] on span at bounding box center [96, 220] width 16 height 24
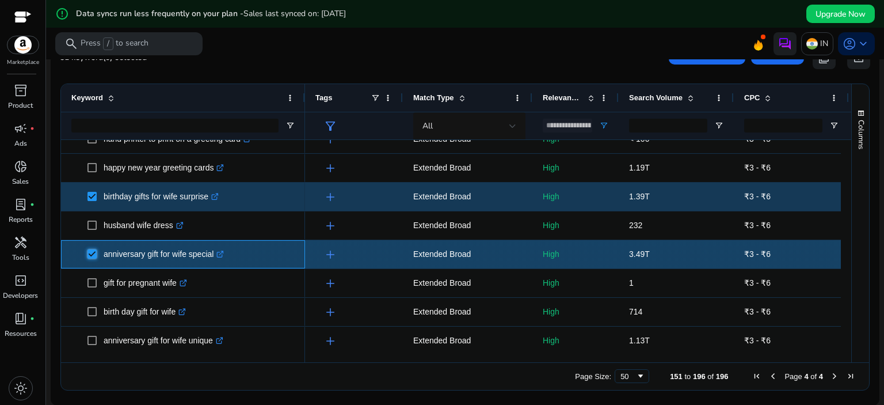
scroll to position [431, 0]
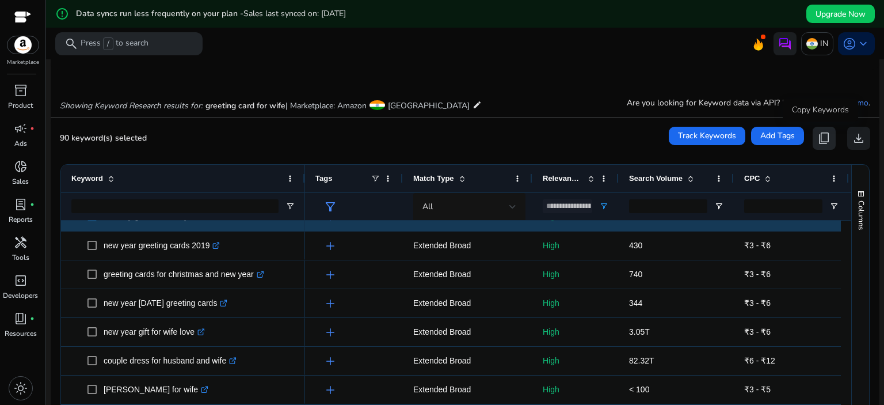
click at [818, 136] on span "content_copy" at bounding box center [825, 138] width 14 height 14
click at [820, 134] on span "content_copy" at bounding box center [825, 138] width 14 height 14
